Goal: Communication & Community: Answer question/provide support

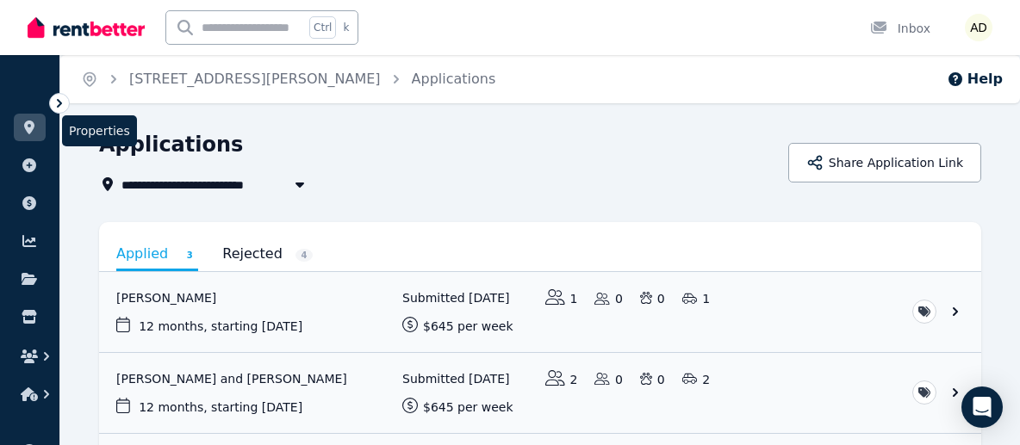
click at [31, 127] on icon at bounding box center [29, 128] width 10 height 14
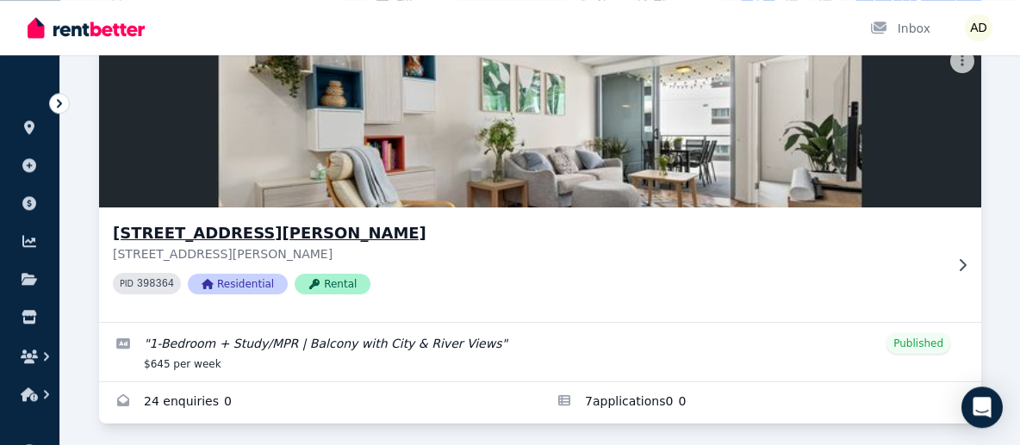
scroll to position [152, 0]
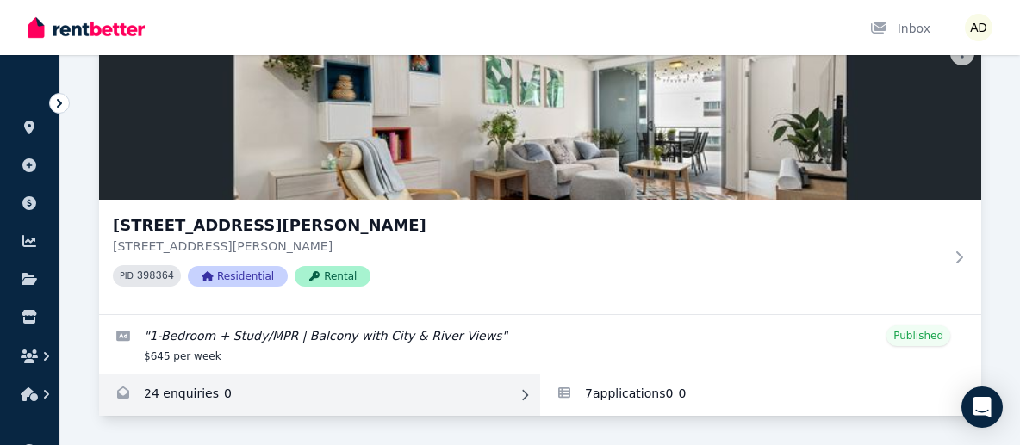
click at [363, 391] on link "Enquiries for 40904/50 Duncan St, West End" at bounding box center [319, 395] width 441 height 41
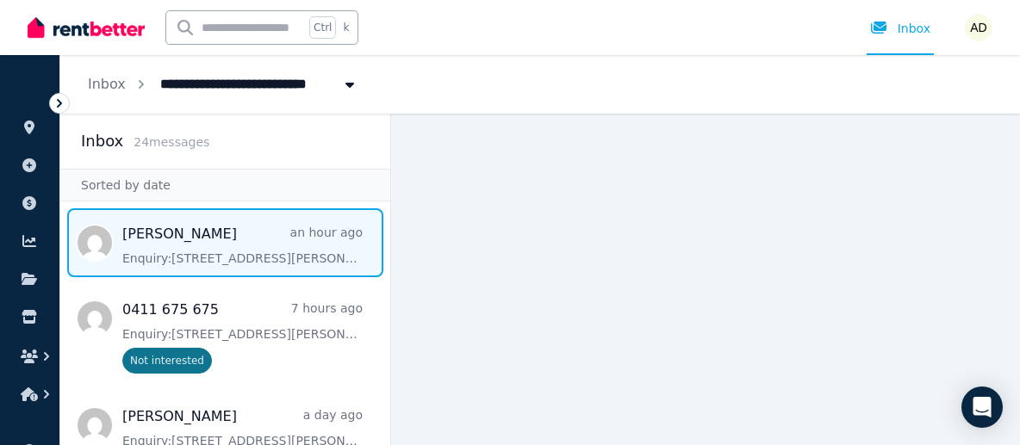
click at [281, 253] on span "Message list" at bounding box center [225, 242] width 330 height 69
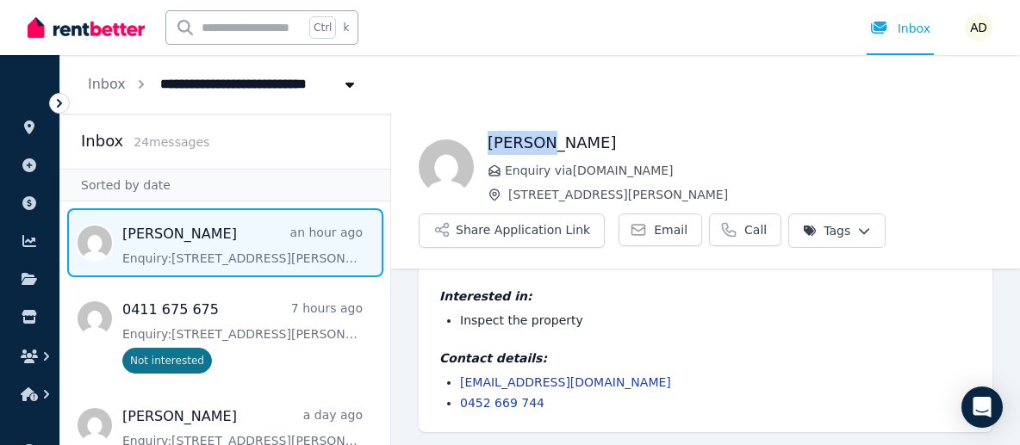
drag, startPoint x: 490, startPoint y: 140, endPoint x: 534, endPoint y: 141, distance: 44.0
click at [534, 141] on h1 "Kaitlyn blanchard" at bounding box center [739, 143] width 505 height 24
copy h1 "Kaitlyn"
click at [654, 231] on span "Email" at bounding box center [671, 229] width 34 height 17
